Goal: Task Accomplishment & Management: Use online tool/utility

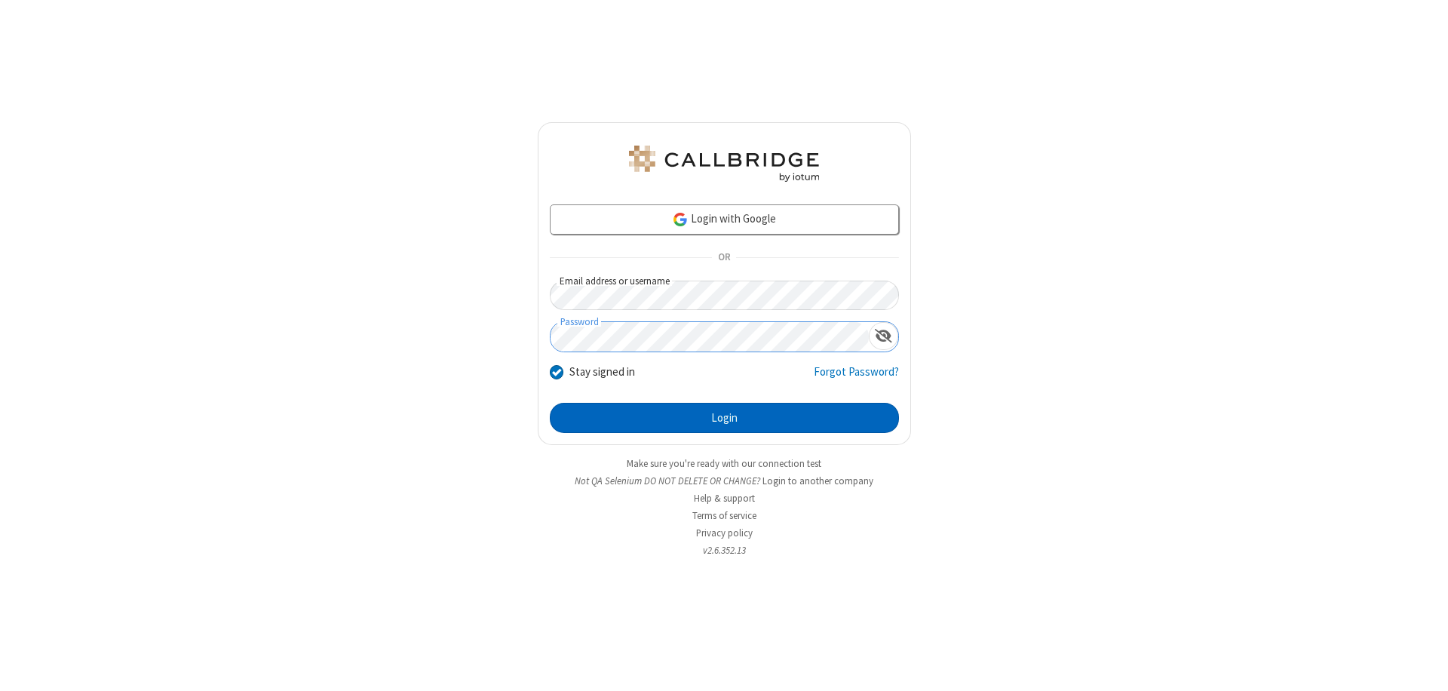
click at [724, 418] on button "Login" at bounding box center [724, 418] width 349 height 30
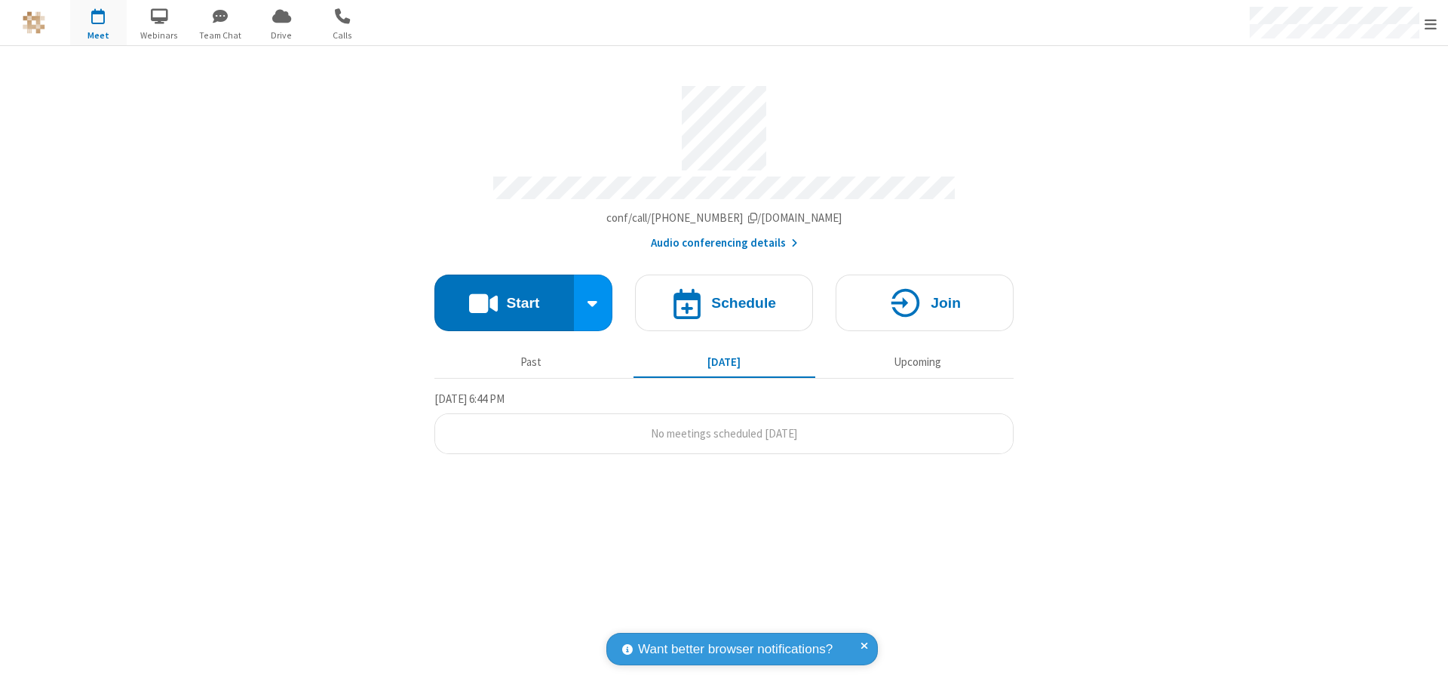
click at [504, 296] on button "Start" at bounding box center [505, 303] width 140 height 57
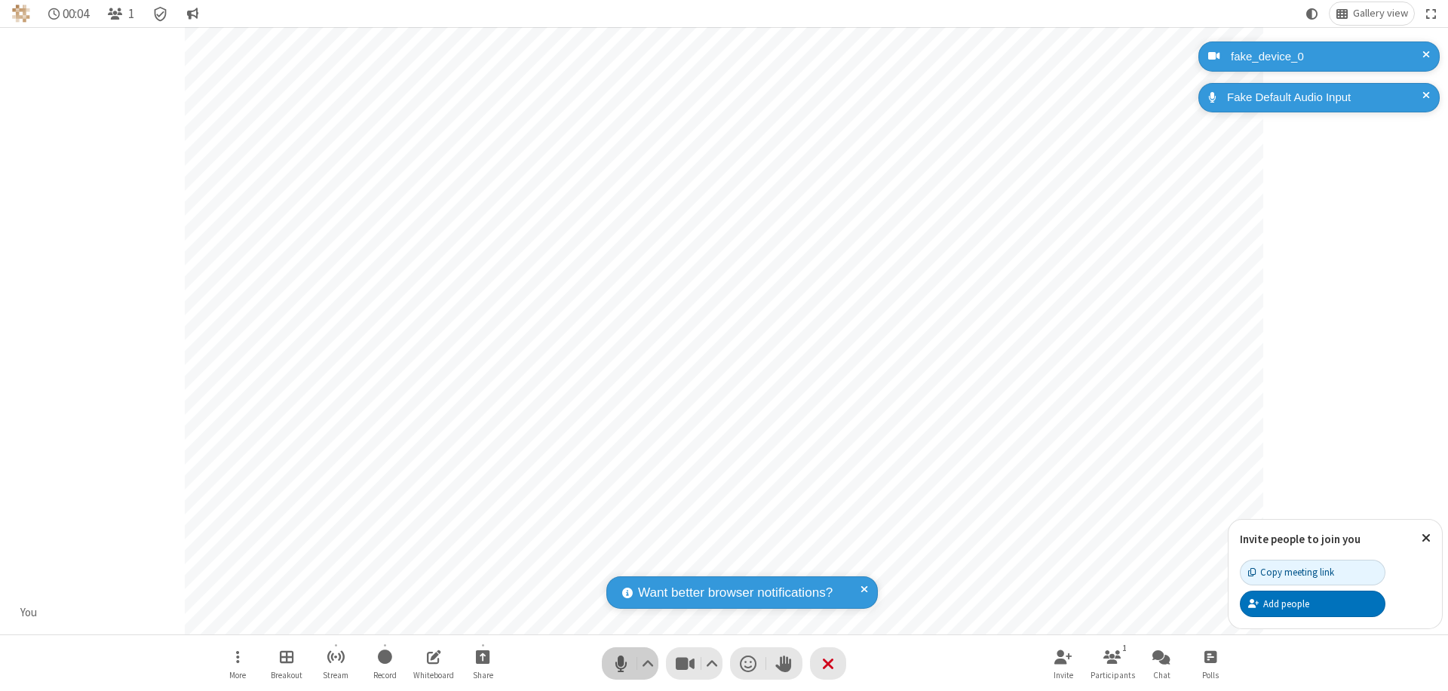
click at [621, 663] on span "Mute (⌘+Shift+A)" at bounding box center [621, 664] width 23 height 22
click at [621, 663] on span "Unmute (⌘+Shift+A)" at bounding box center [621, 664] width 23 height 22
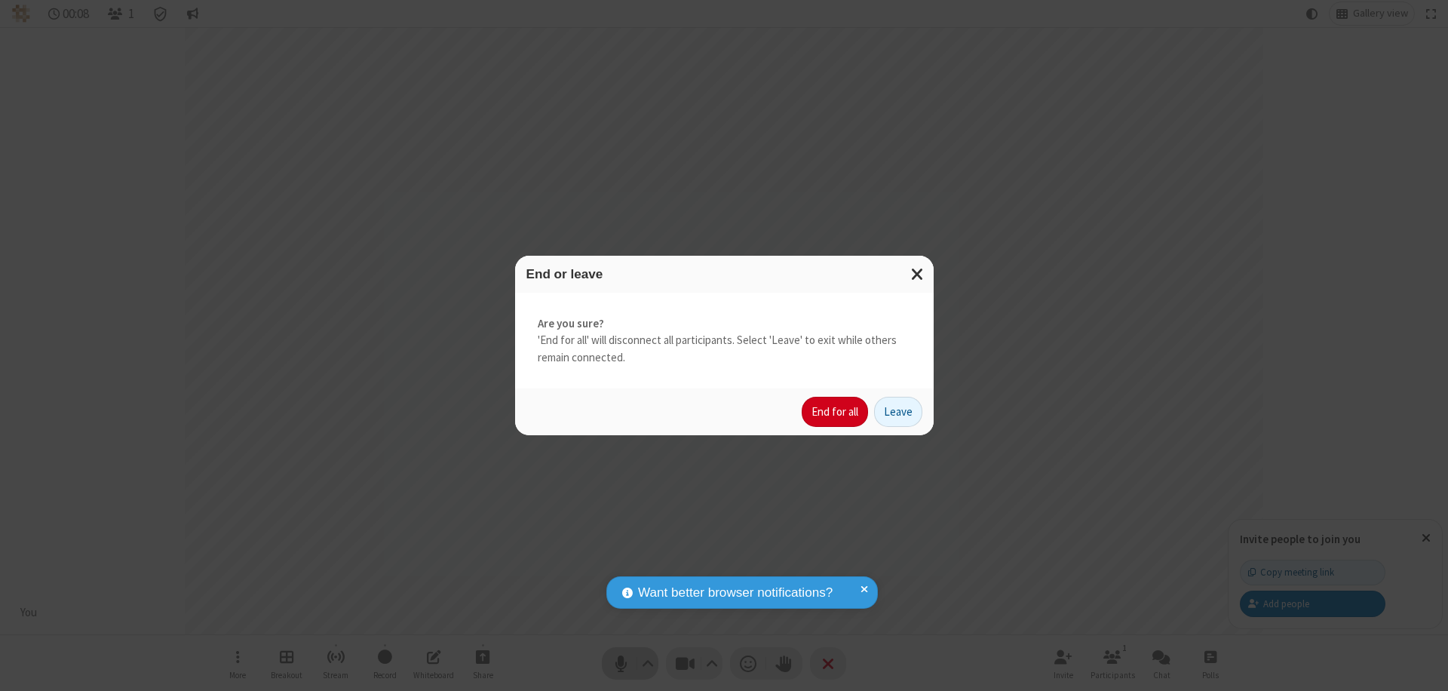
click at [836, 412] on button "End for all" at bounding box center [835, 412] width 66 height 30
